Goal: Task Accomplishment & Management: Manage account settings

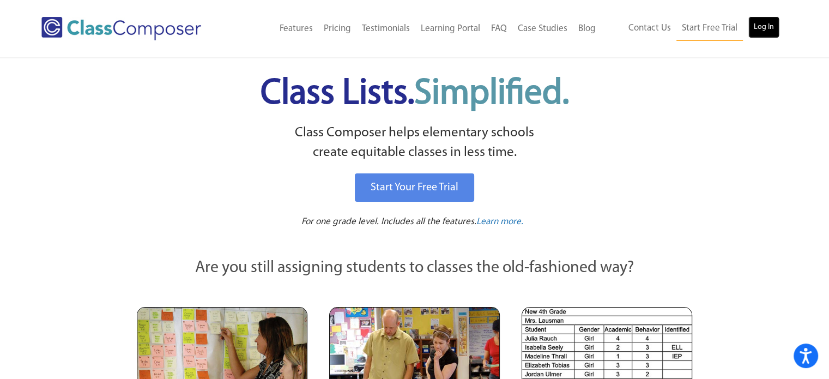
click at [770, 29] on link "Log In" at bounding box center [763, 27] width 31 height 22
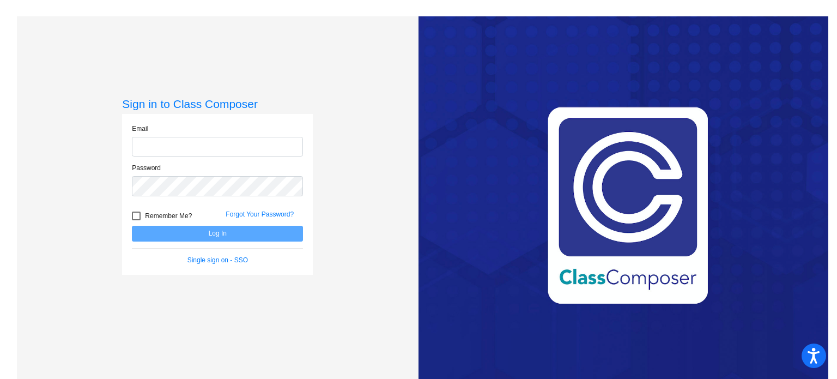
click at [194, 153] on input "email" at bounding box center [217, 147] width 171 height 20
type input "[EMAIL_ADDRESS][DOMAIN_NAME]"
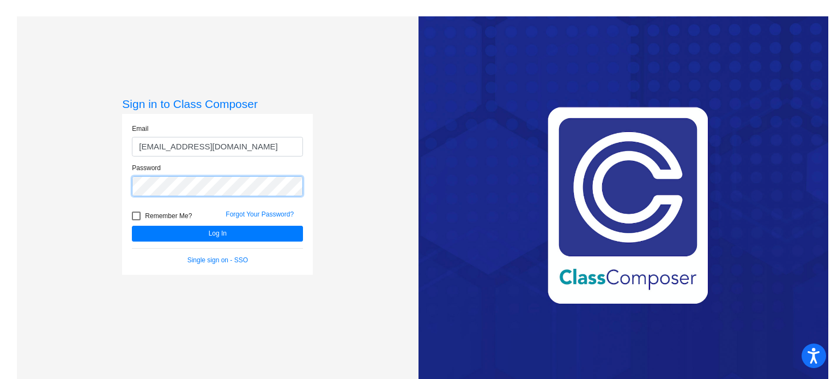
click at [132, 226] on button "Log In" at bounding box center [217, 234] width 171 height 16
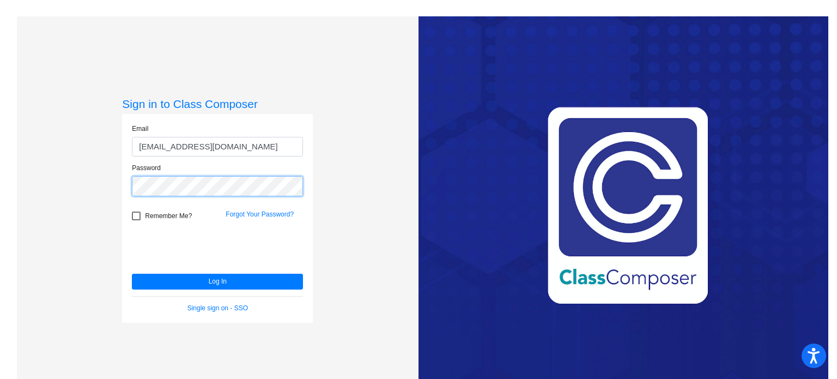
click at [72, 202] on div "Sign in to Class Composer Email [EMAIL_ADDRESS][DOMAIN_NAME] Password Remember …" at bounding box center [218, 205] width 402 height 379
click at [132, 274] on button "Log In" at bounding box center [217, 282] width 171 height 16
click at [83, 202] on div "Sign in to Class Composer Email [EMAIL_ADDRESS][DOMAIN_NAME] Password Remember …" at bounding box center [218, 205] width 402 height 379
click at [132, 274] on button "Log In" at bounding box center [217, 282] width 171 height 16
click at [0, 157] on mat-sidenav-content "Sign in to Class Composer Email [EMAIL_ADDRESS][DOMAIN_NAME] Password Remember …" at bounding box center [418, 189] width 837 height 379
